Goal: Task Accomplishment & Management: Use online tool/utility

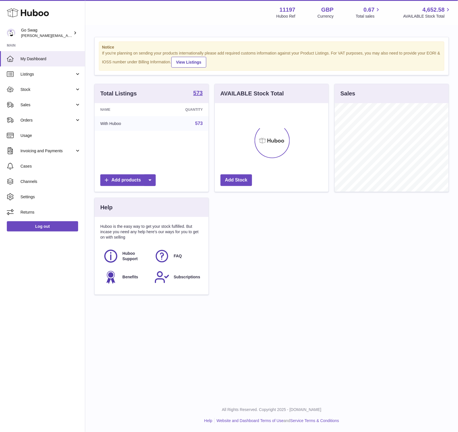
scroll to position [88, 114]
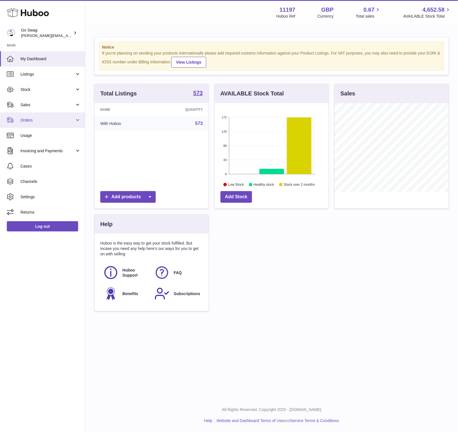
click at [50, 118] on span "Orders" at bounding box center [47, 120] width 54 height 5
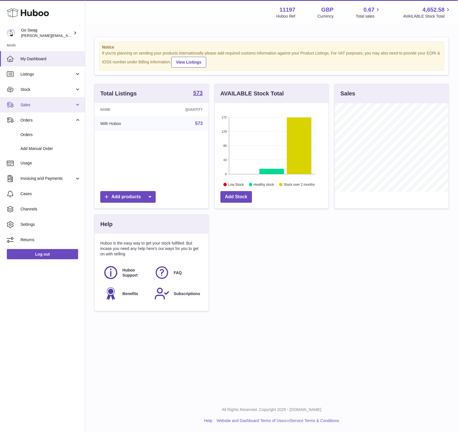
click at [57, 109] on link "Sales" at bounding box center [42, 104] width 85 height 15
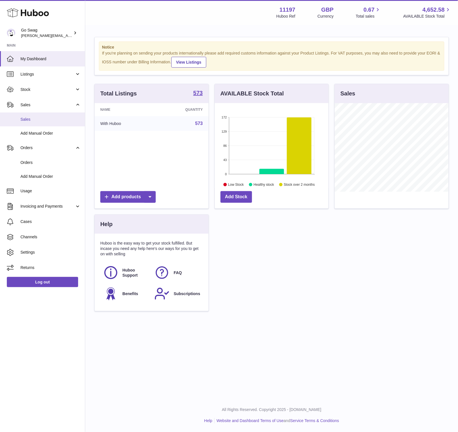
click at [49, 121] on span "Sales" at bounding box center [50, 119] width 60 height 5
click at [49, 130] on link "Add Manual Order" at bounding box center [42, 133] width 85 height 14
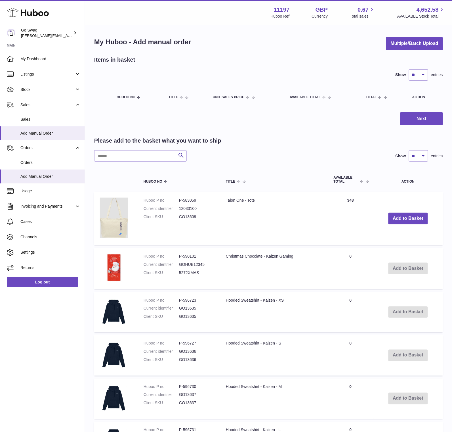
click at [164, 163] on div "Please add to the basket what you want to ship Search Show ** ** ** *** entries…" at bounding box center [268, 392] width 349 height 511
click at [152, 160] on input "text" at bounding box center [140, 155] width 93 height 11
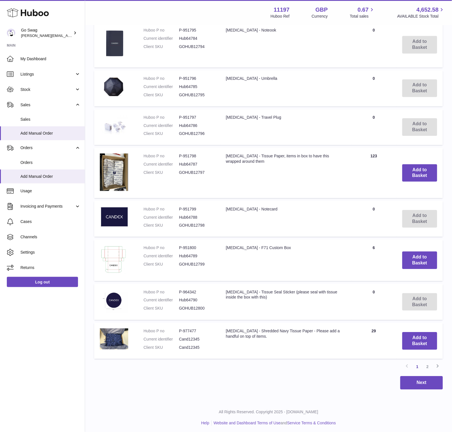
scroll to position [277, 0]
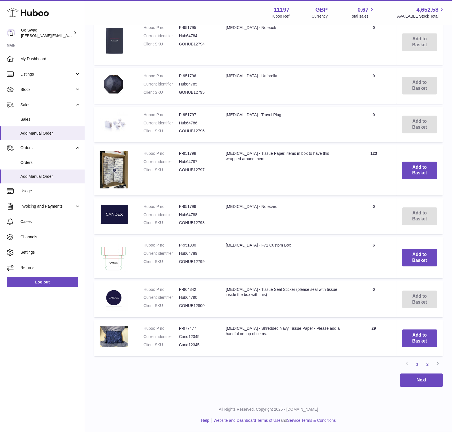
type input "******"
click at [427, 366] on link "2" at bounding box center [428, 364] width 10 height 10
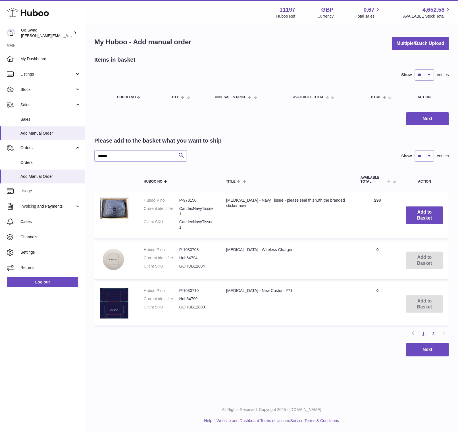
click at [423, 332] on link "1" at bounding box center [423, 333] width 10 height 10
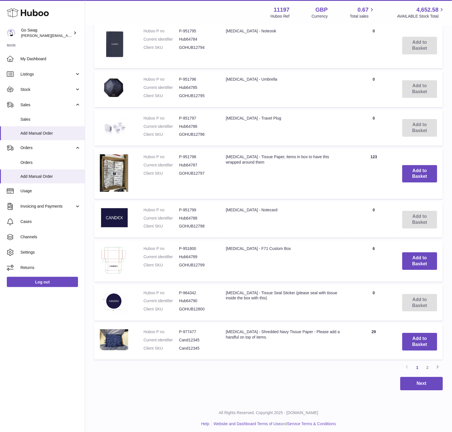
scroll to position [277, 0]
